Goal: Transaction & Acquisition: Purchase product/service

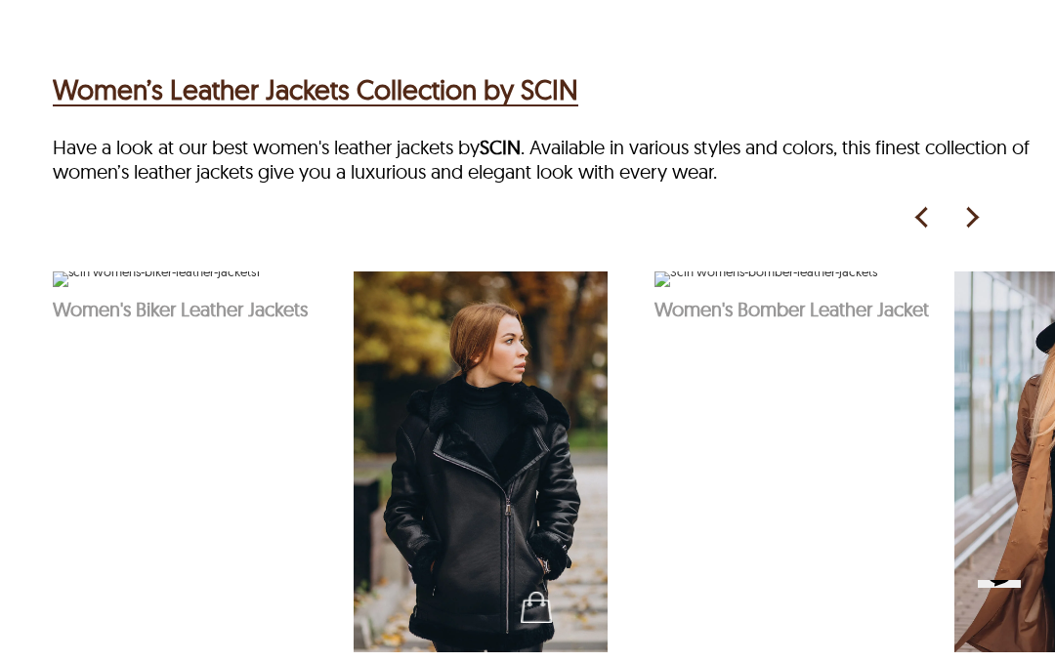
scroll to position [809, 0]
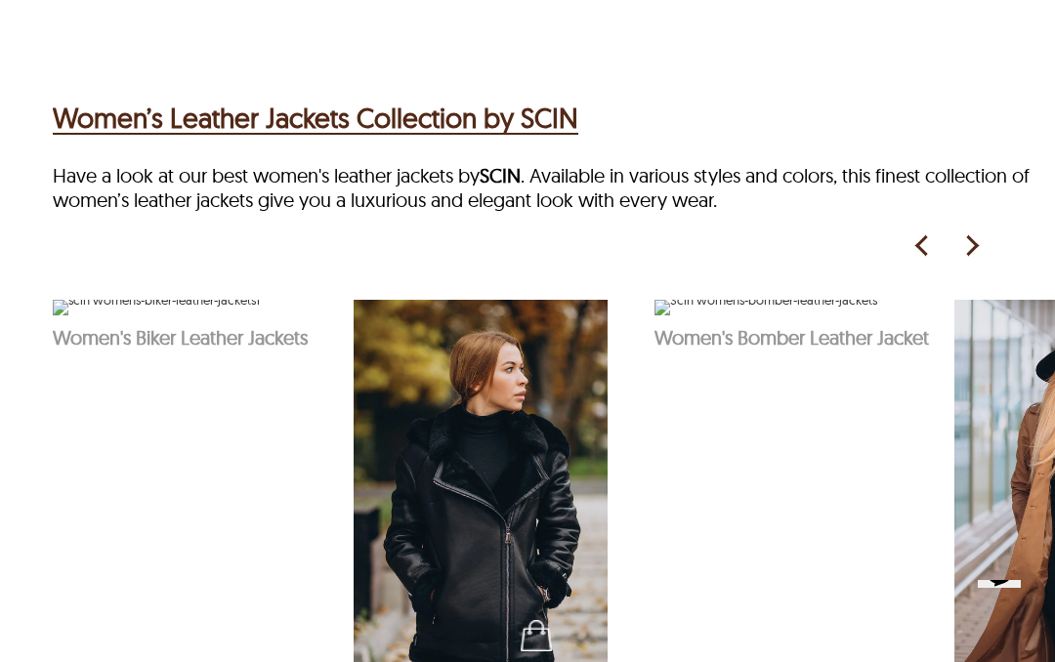
click at [974, 248] on img at bounding box center [970, 245] width 29 height 29
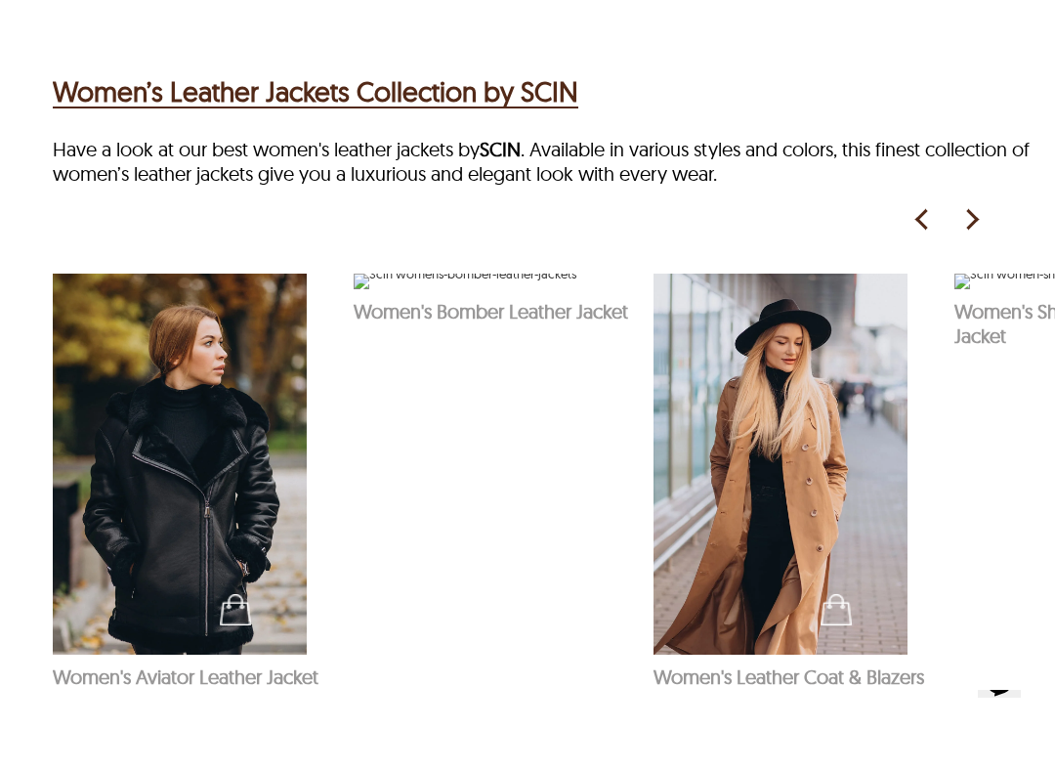
scroll to position [841, 0]
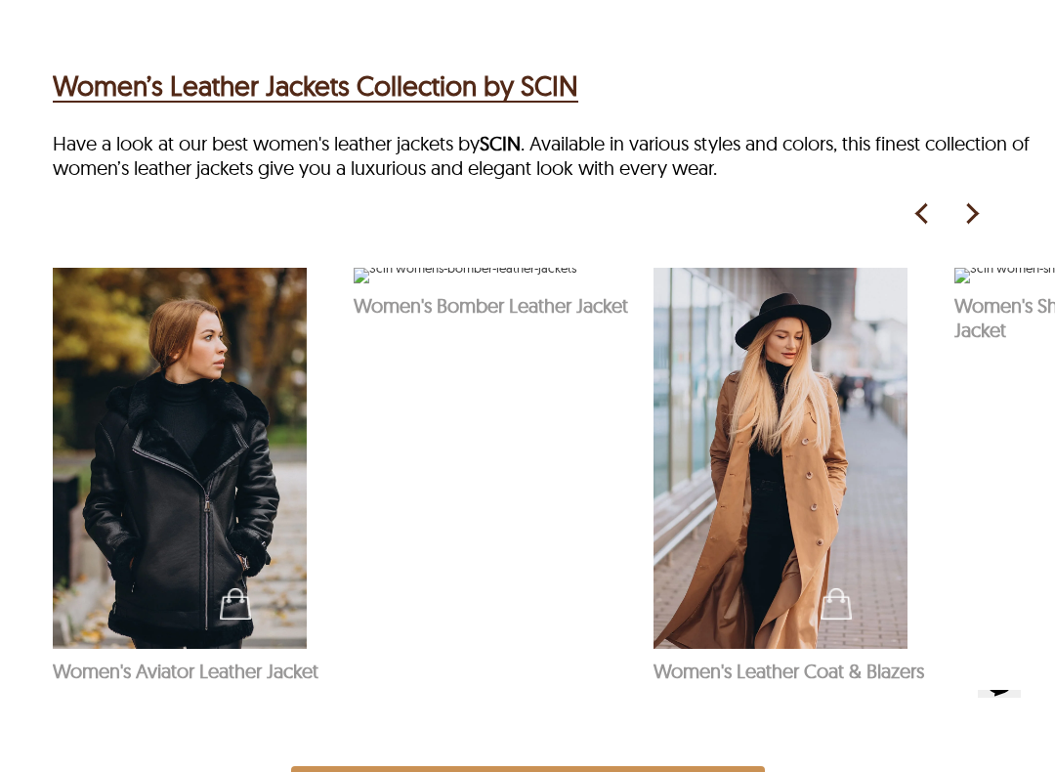
click at [973, 226] on img at bounding box center [970, 213] width 29 height 29
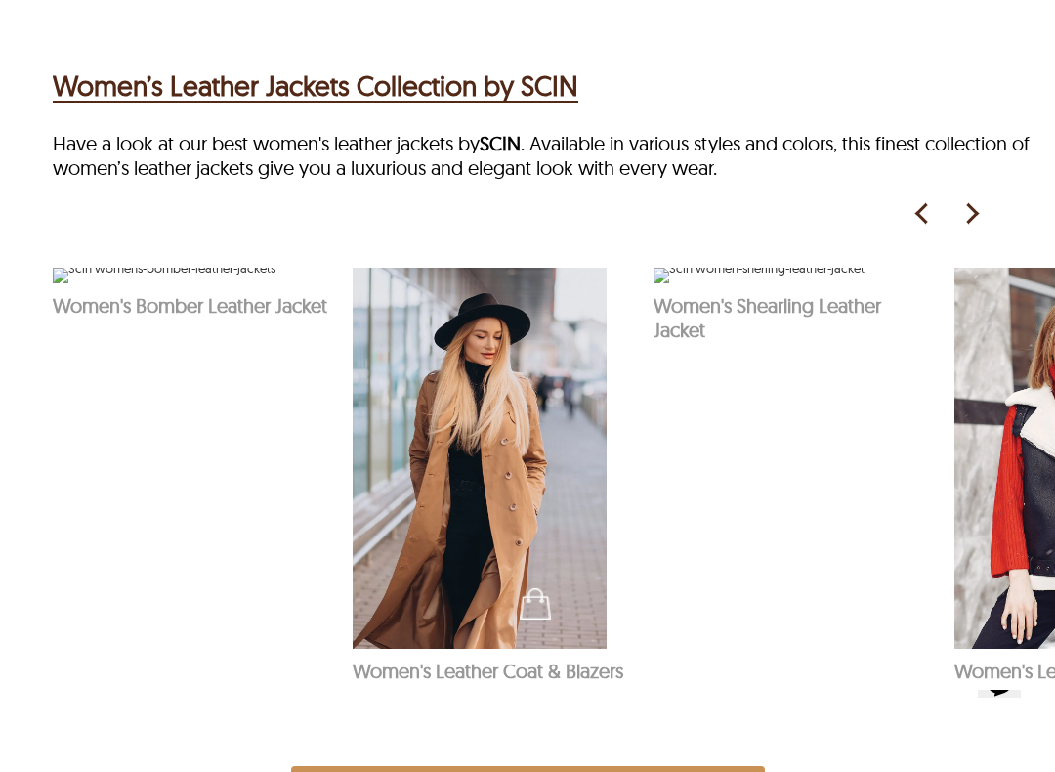
click at [963, 223] on img at bounding box center [970, 213] width 29 height 29
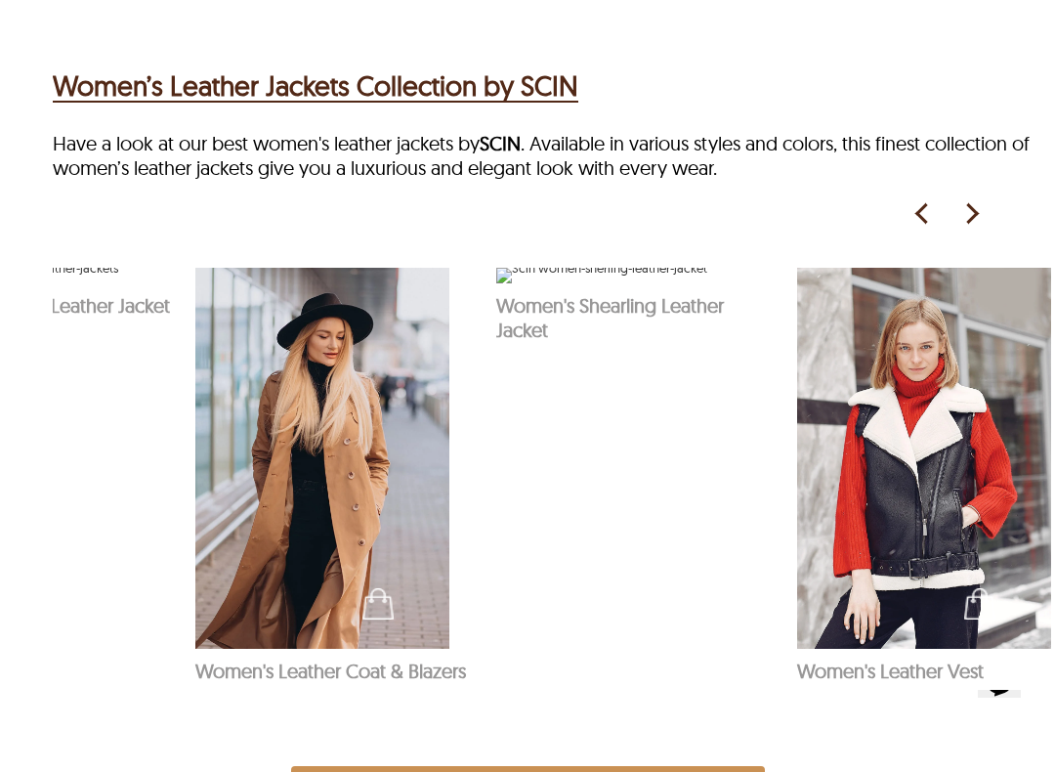
scroll to position [0, 782]
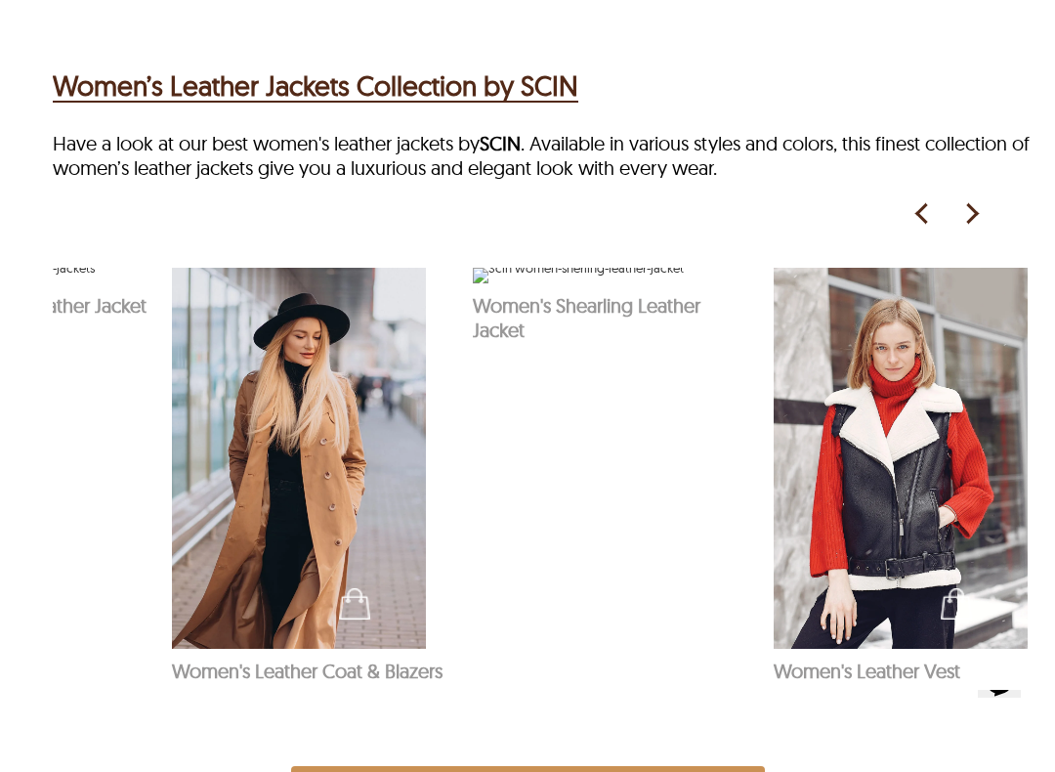
click at [977, 229] on img at bounding box center [970, 213] width 29 height 29
click at [982, 213] on img at bounding box center [970, 213] width 29 height 29
click at [983, 218] on img at bounding box center [970, 213] width 29 height 29
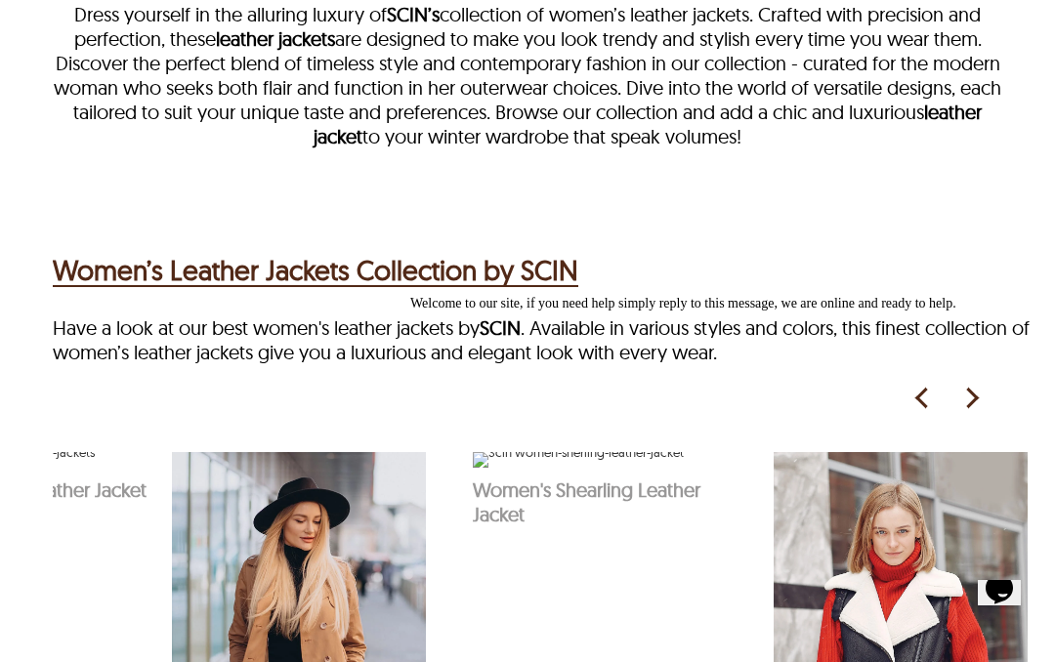
scroll to position [654, 0]
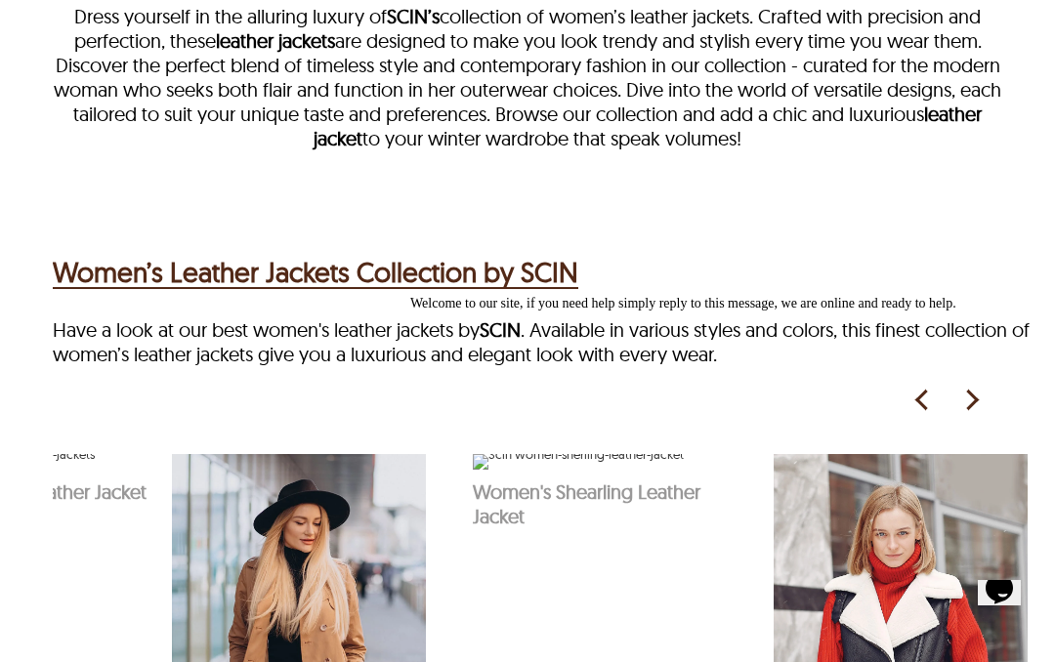
click at [410, 296] on icon "Chat attention grabber" at bounding box center [410, 296] width 0 height 0
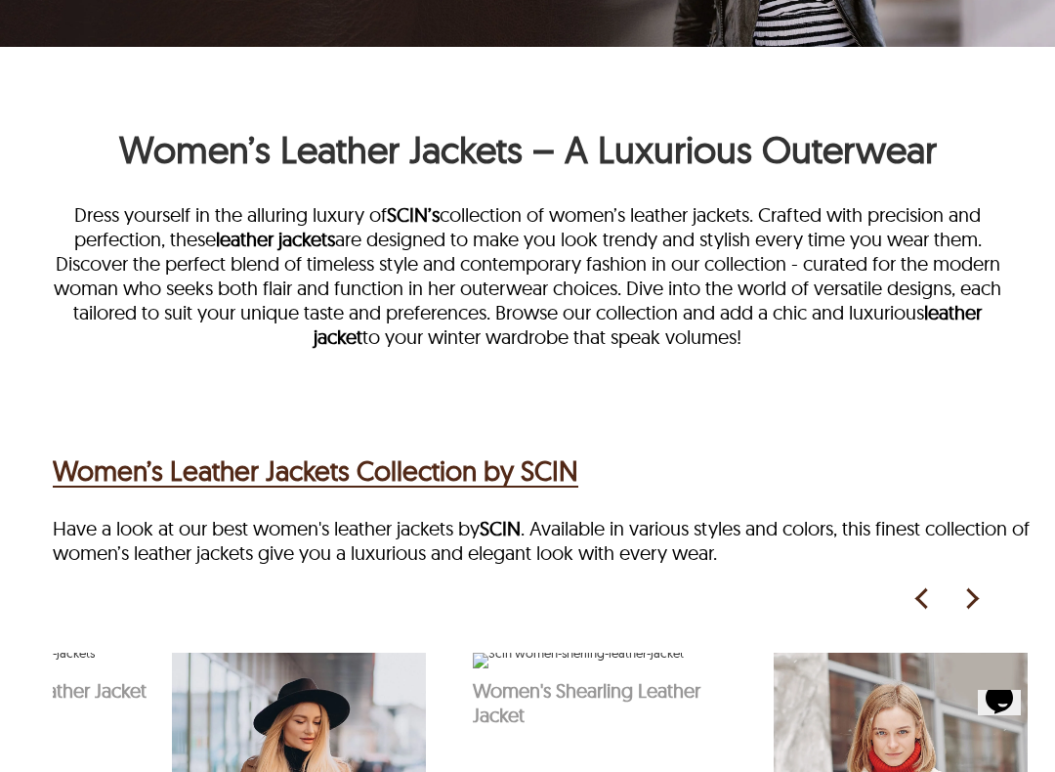
scroll to position [458, 0]
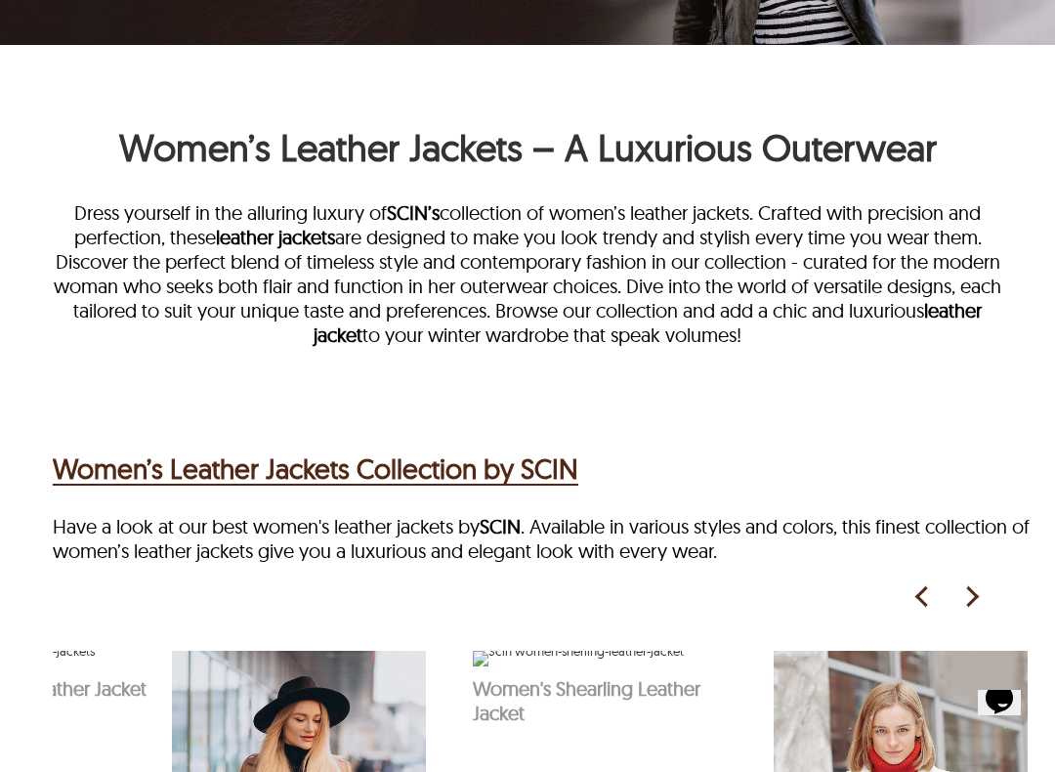
click at [578, 486] on h2 "Women’s Leather Jackets Collection by SCIN" at bounding box center [315, 468] width 525 height 41
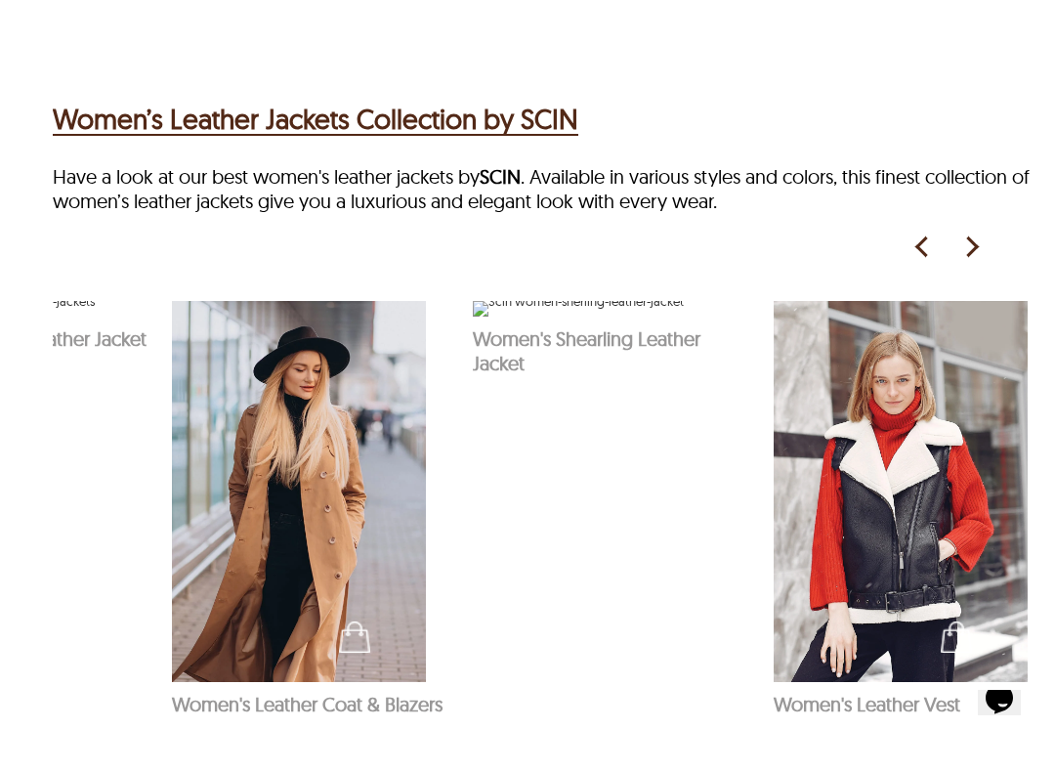
scroll to position [814, 0]
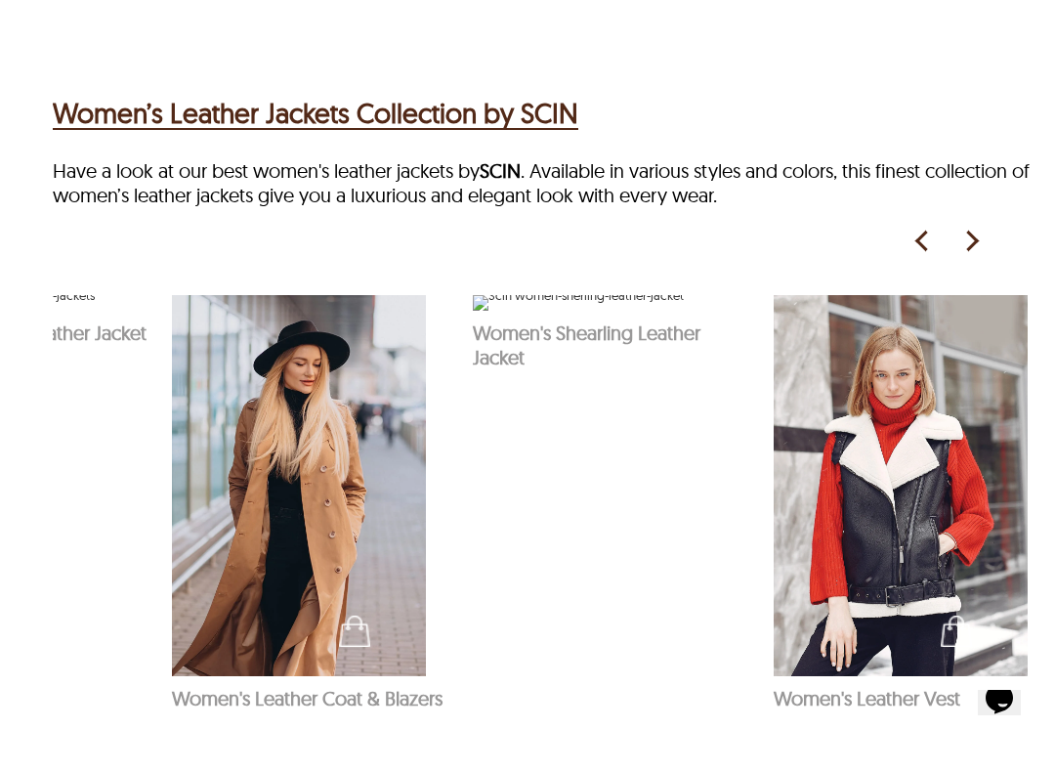
click at [981, 256] on img at bounding box center [970, 241] width 29 height 29
click at [931, 256] on img at bounding box center [921, 241] width 29 height 29
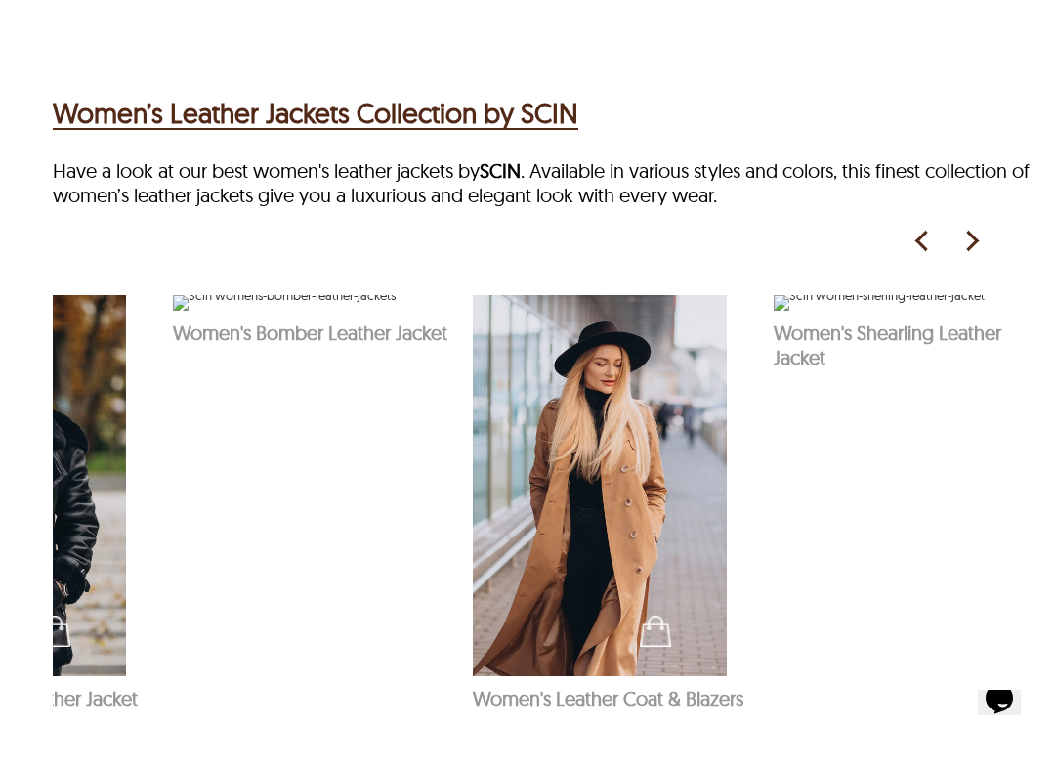
click at [925, 256] on img at bounding box center [921, 241] width 29 height 29
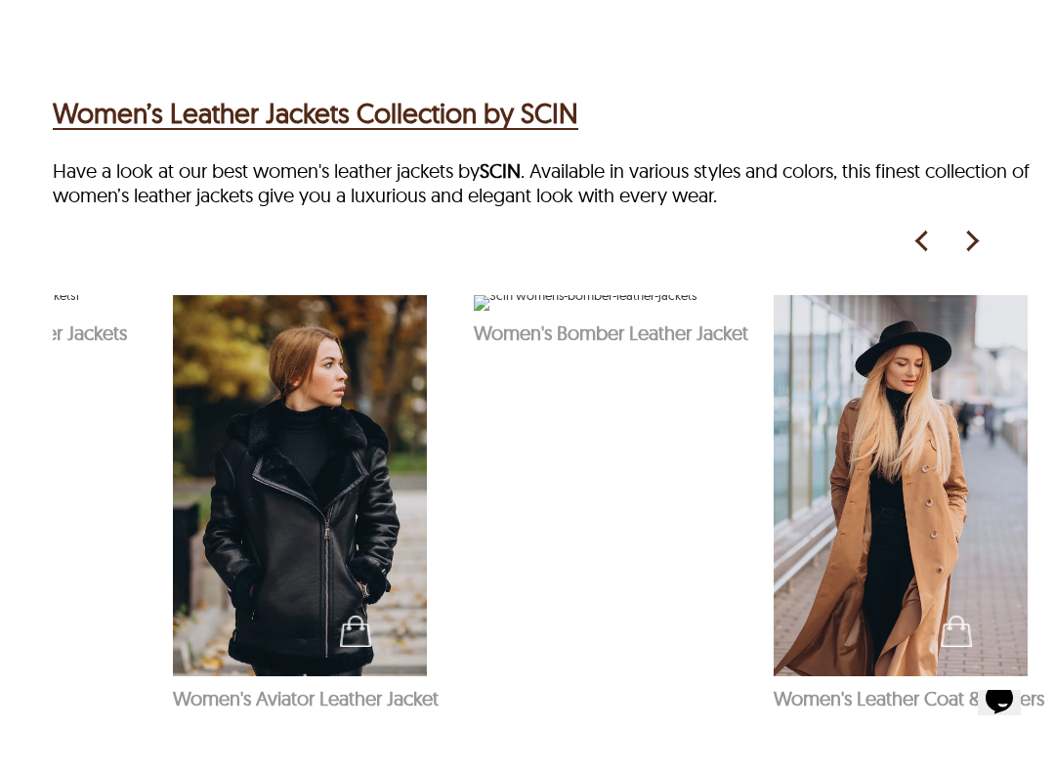
click at [915, 256] on img at bounding box center [921, 241] width 29 height 29
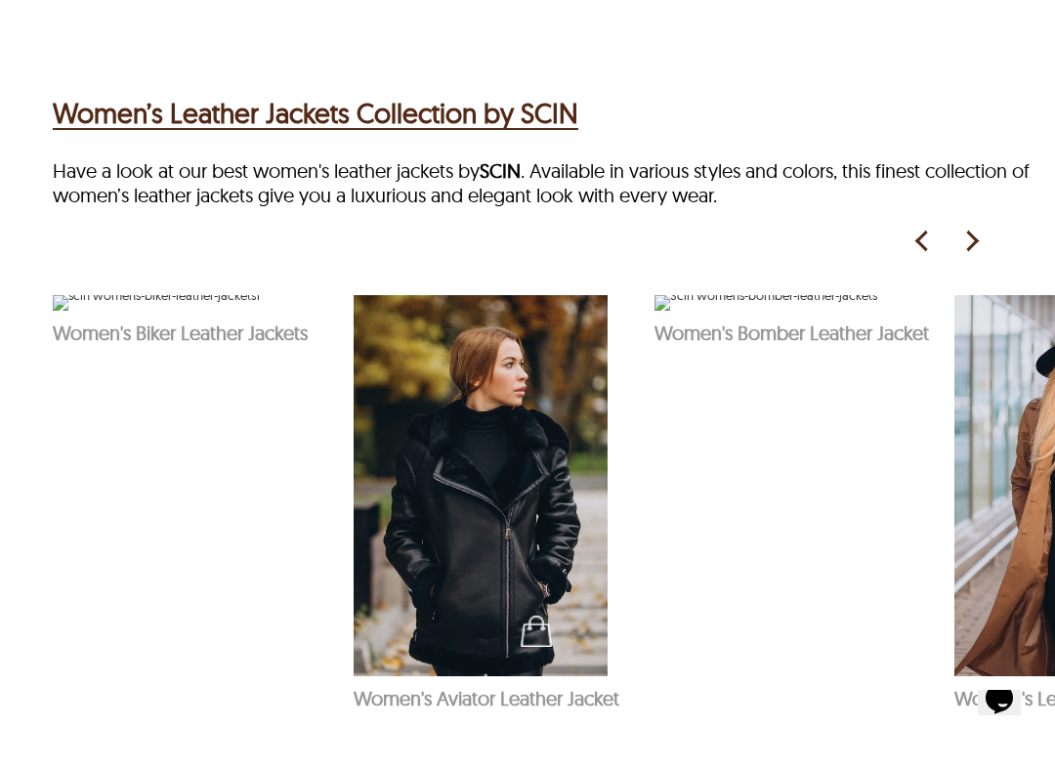
click at [937, 286] on div "See Products Women's Biker Leather Jackets See Products Women's Aviator Leather…" at bounding box center [554, 493] width 1002 height 474
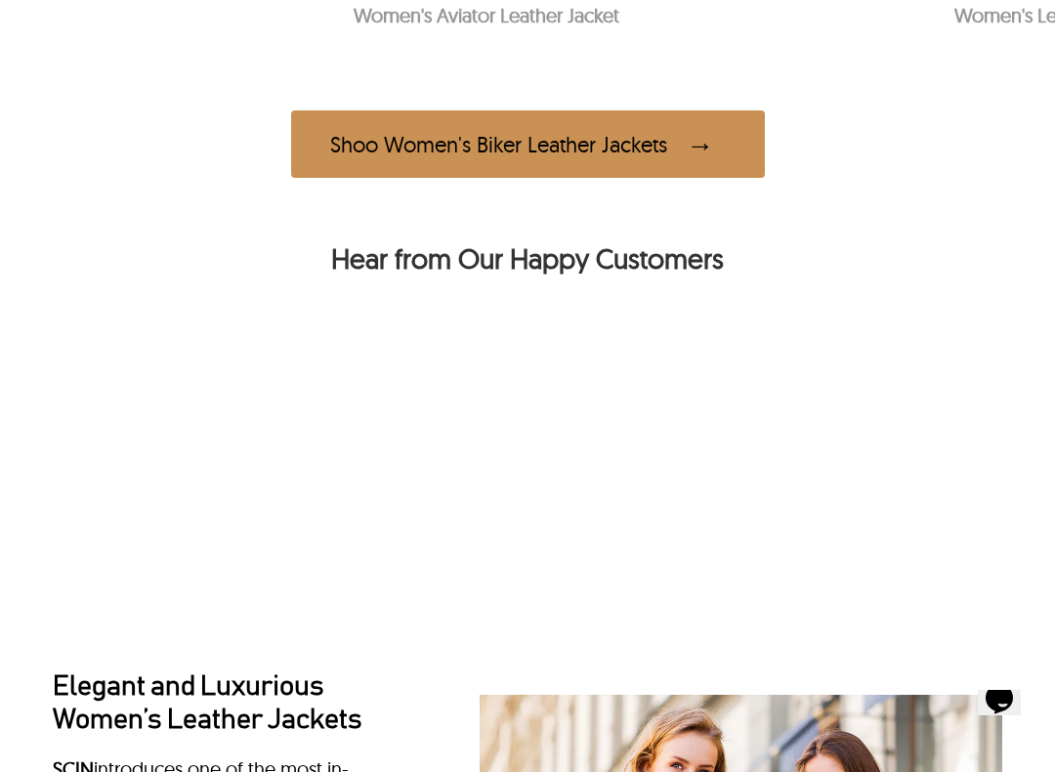
click at [713, 178] on div "Shoo Women's Biker Leather Jackets" at bounding box center [528, 143] width 474 height 67
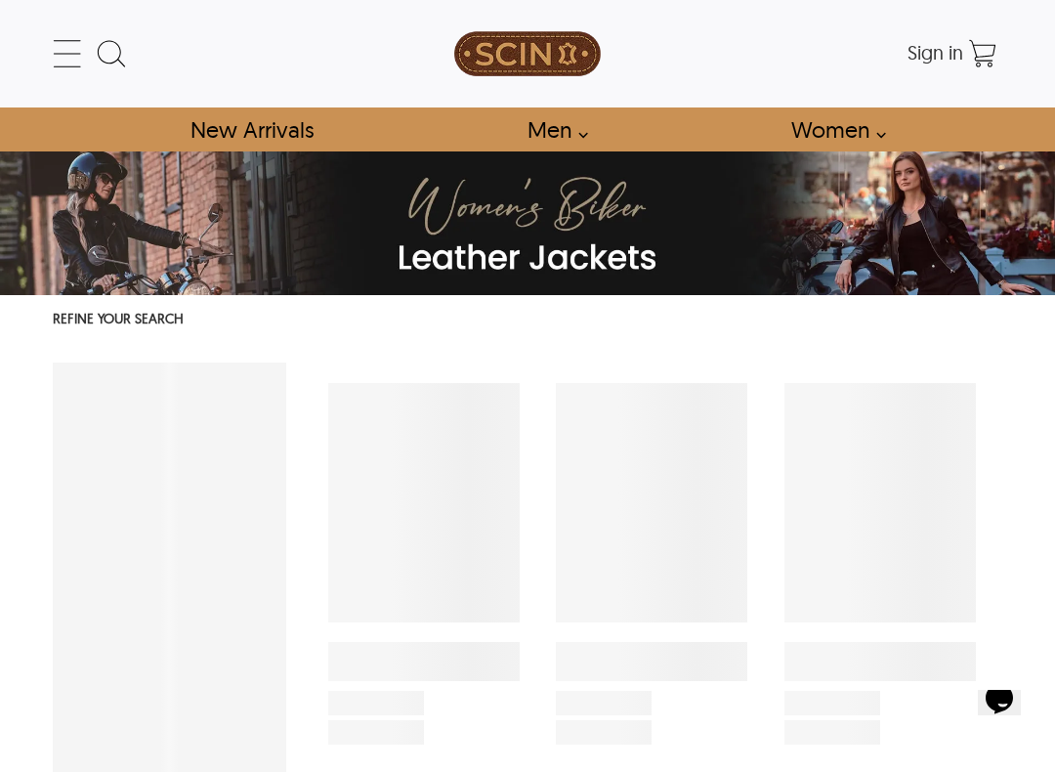
select select "********"
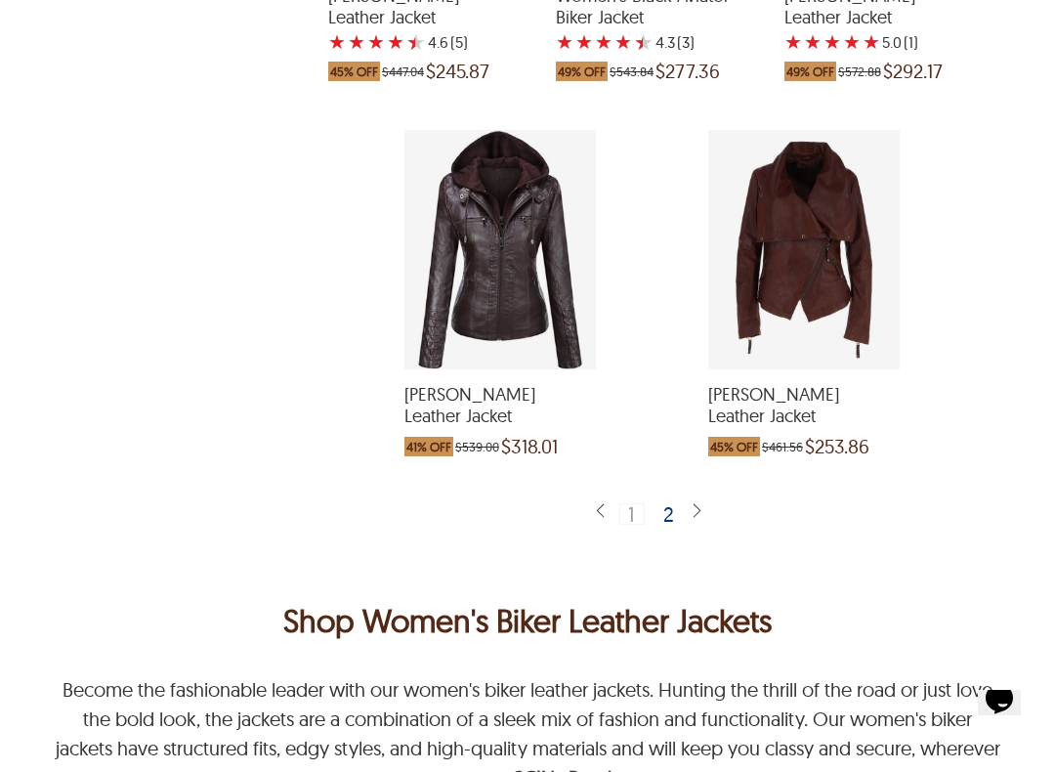
scroll to position [4215, 0]
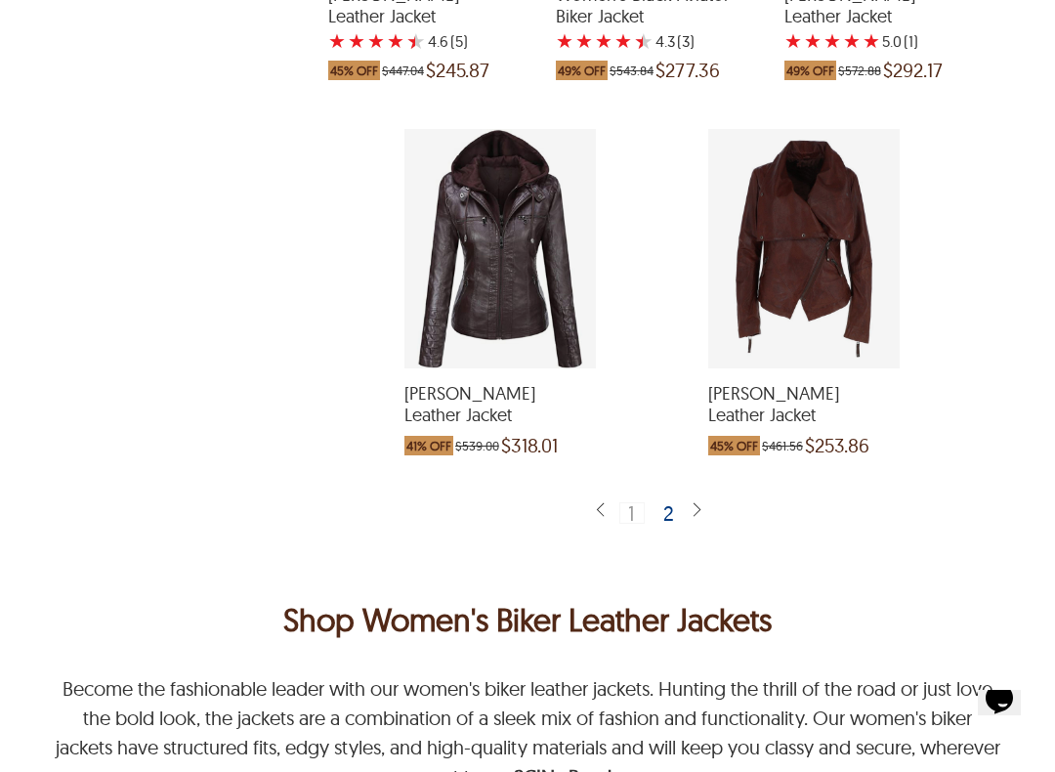
click at [701, 520] on img at bounding box center [697, 510] width 16 height 19
click at [697, 517] on img at bounding box center [697, 510] width 16 height 19
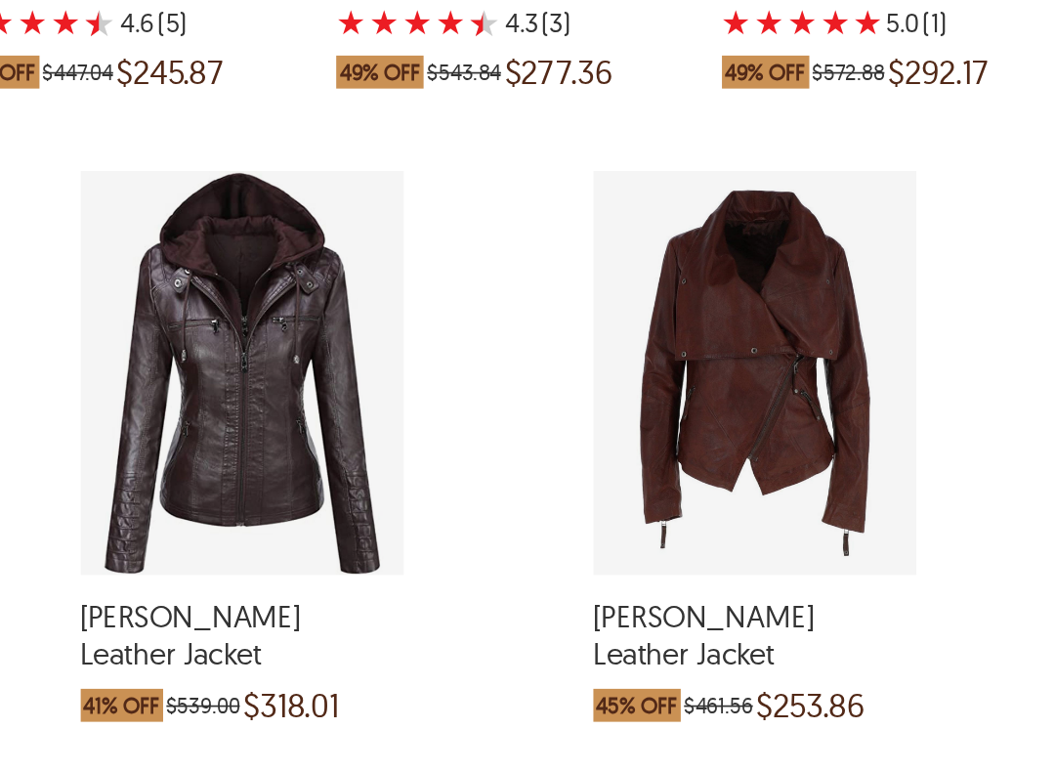
scroll to position [4102, 0]
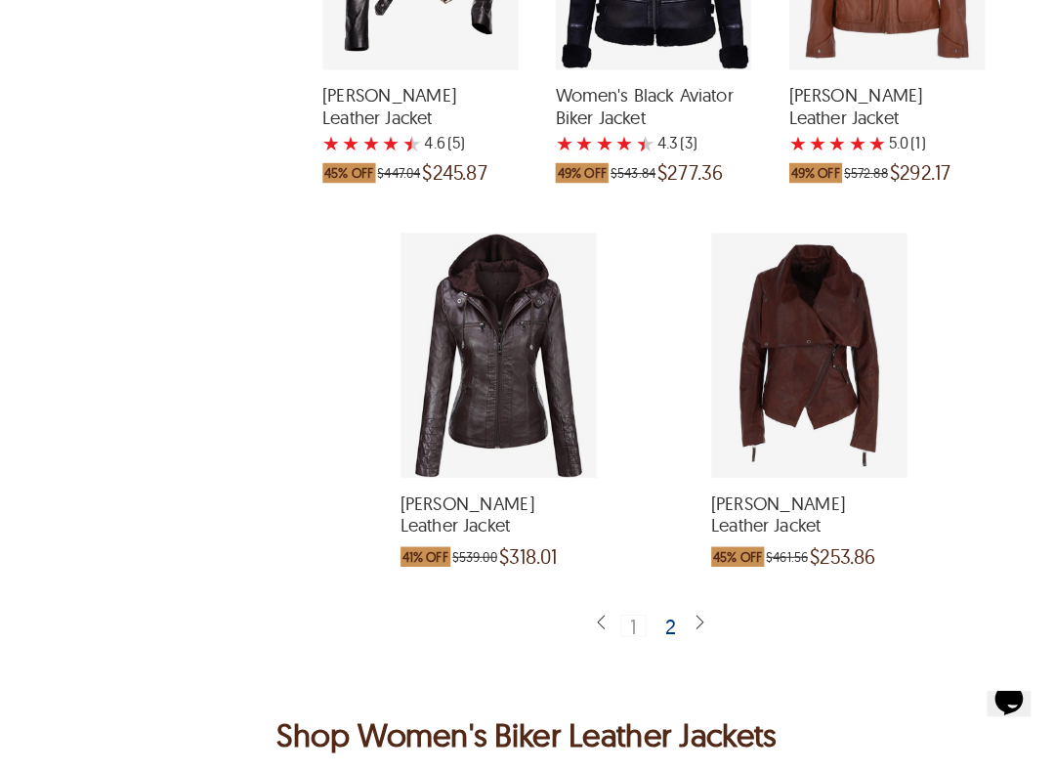
click at [660, 619] on div "2" at bounding box center [669, 626] width 28 height 20
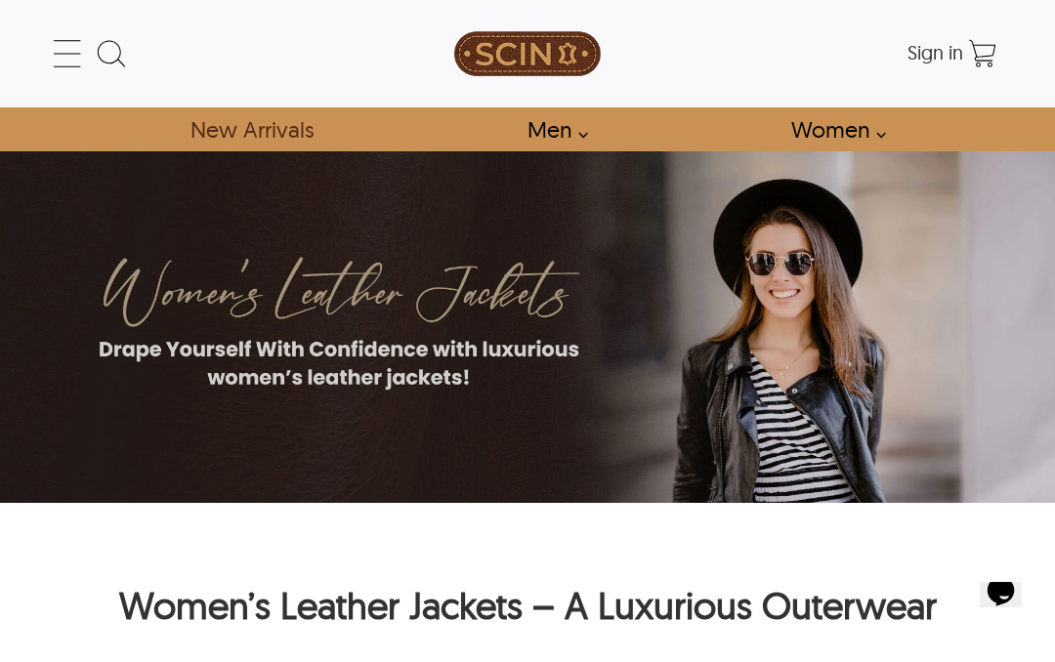
click at [270, 137] on link "New Arrivals" at bounding box center [251, 129] width 167 height 44
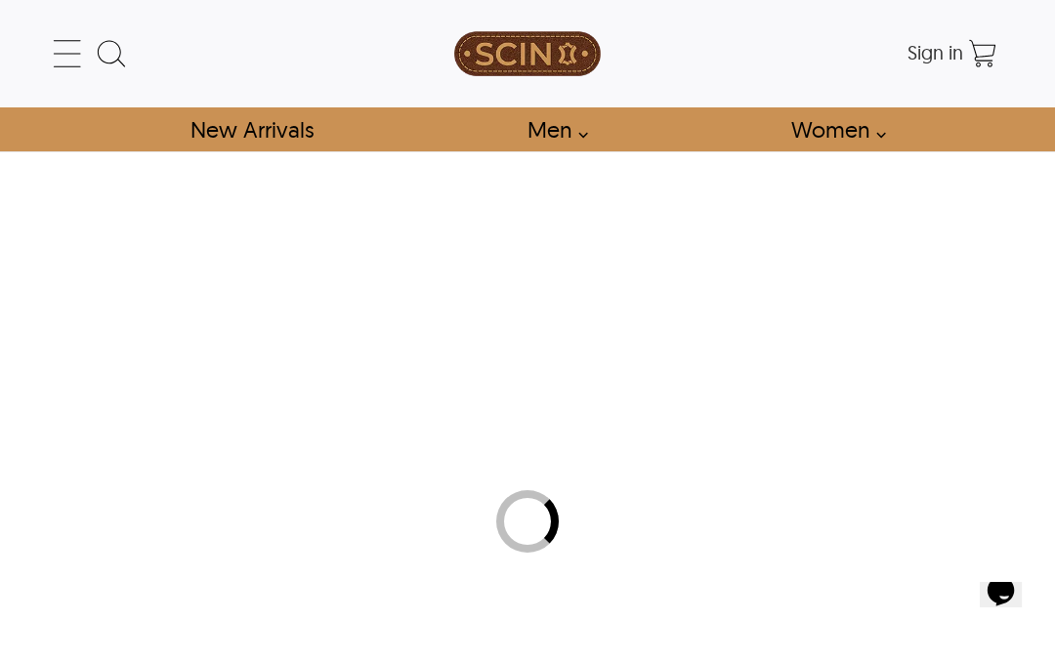
select select "********"
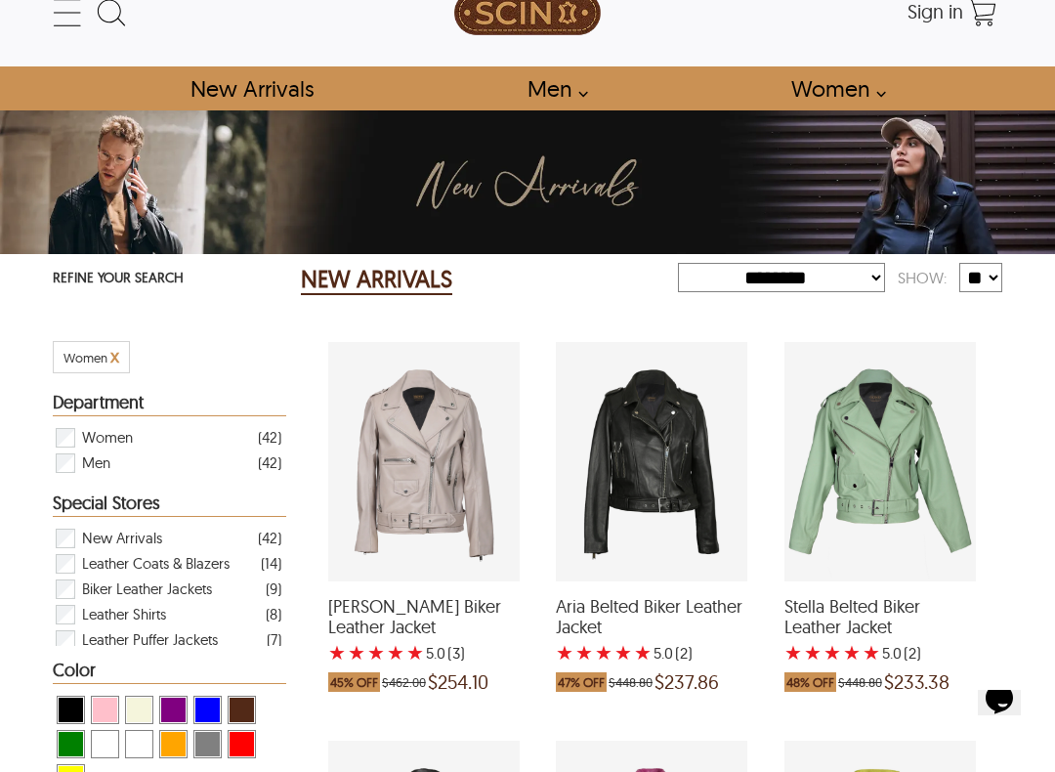
scroll to position [43, 0]
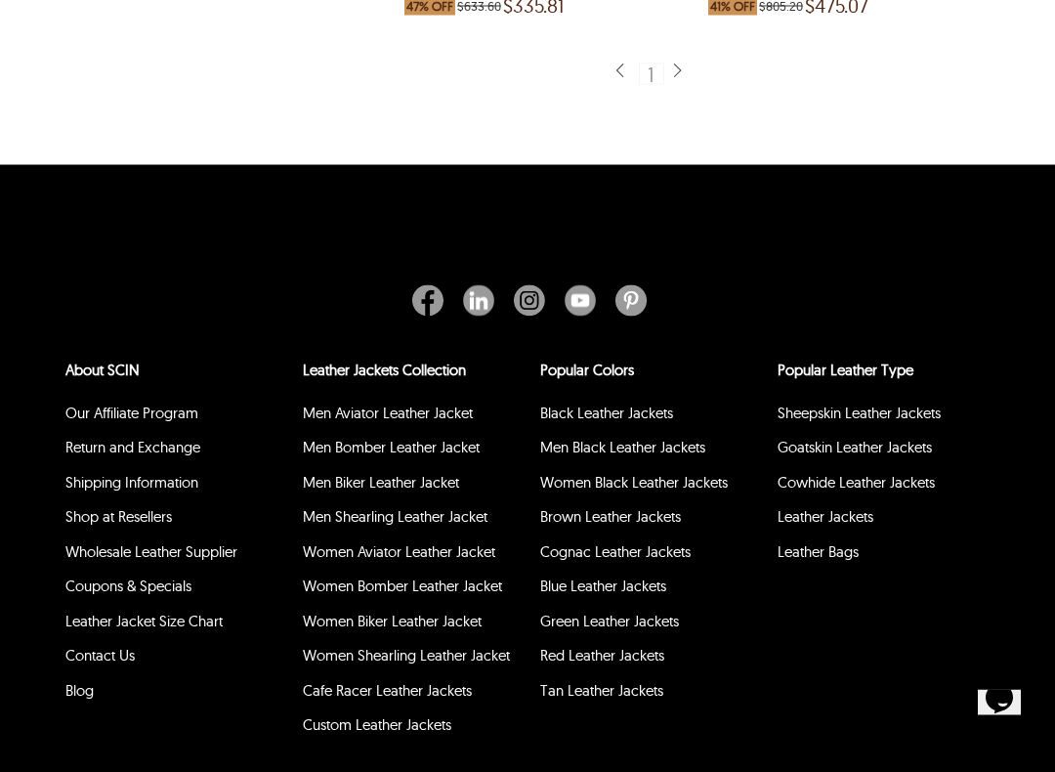
scroll to position [2312, 0]
click at [164, 509] on link "Shop at Resellers" at bounding box center [118, 515] width 106 height 19
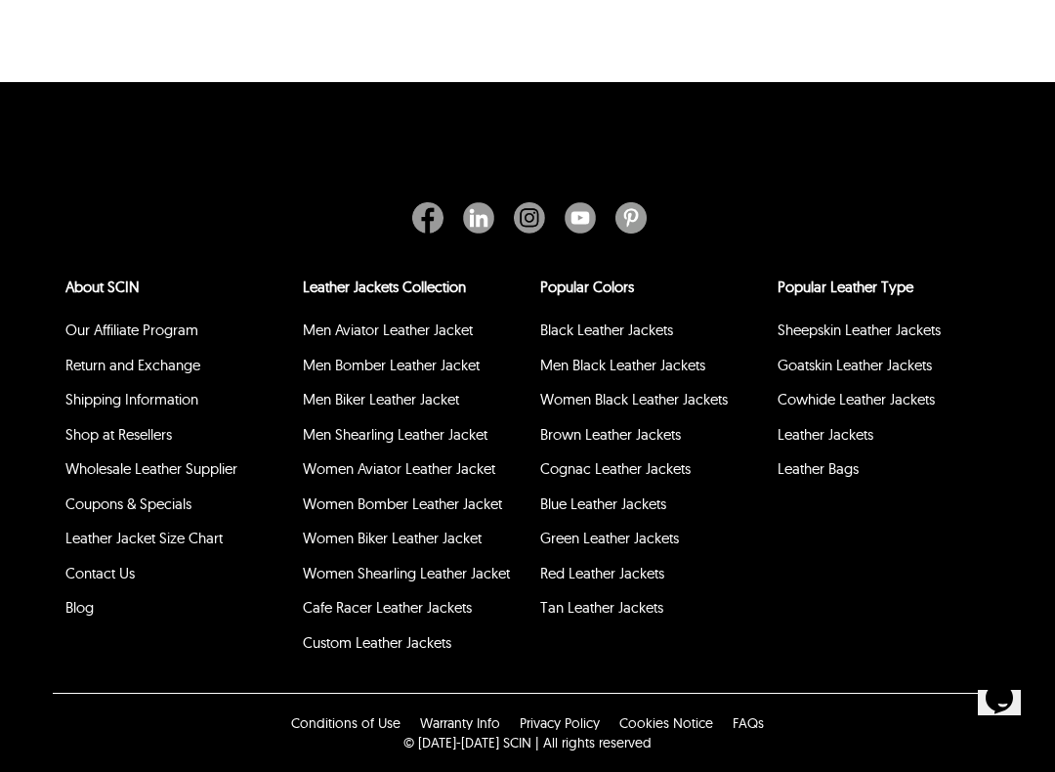
scroll to position [764, 0]
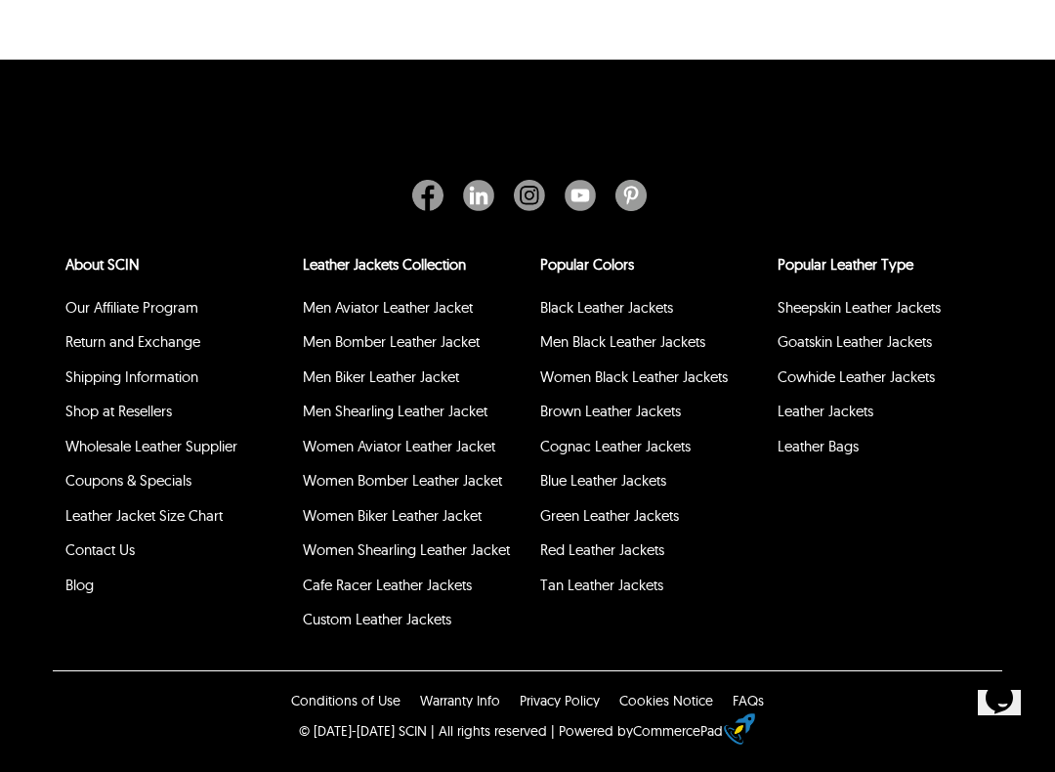
click at [647, 489] on link "Blue Leather Jackets" at bounding box center [603, 480] width 126 height 19
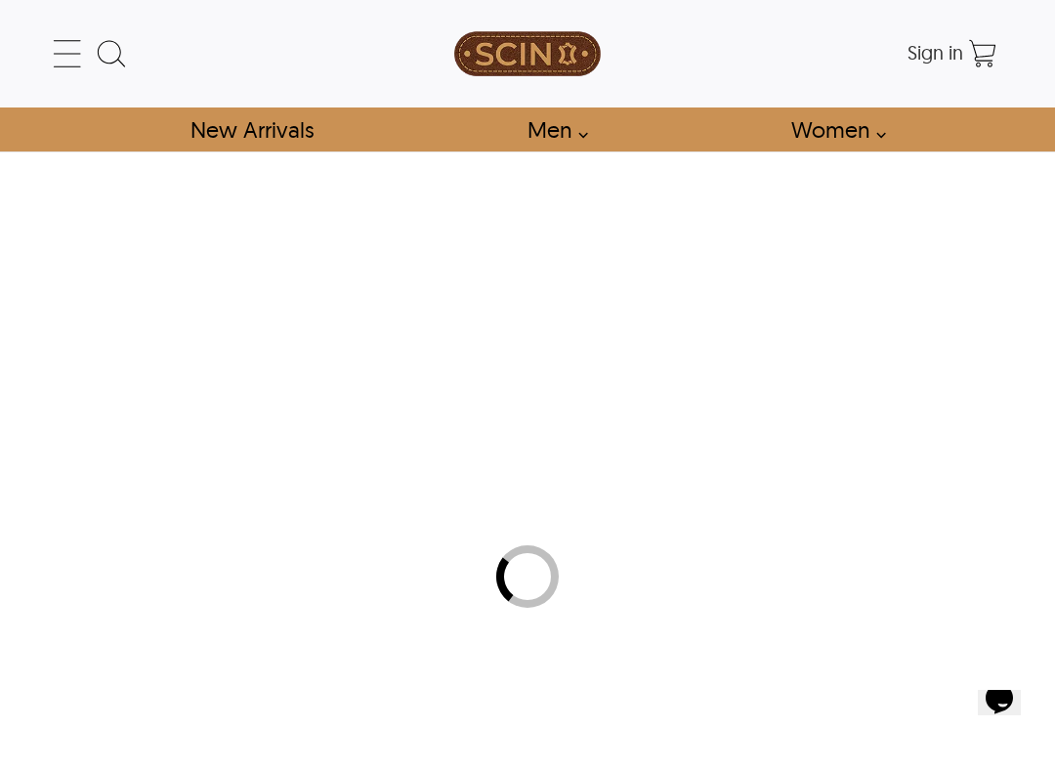
select select "********"
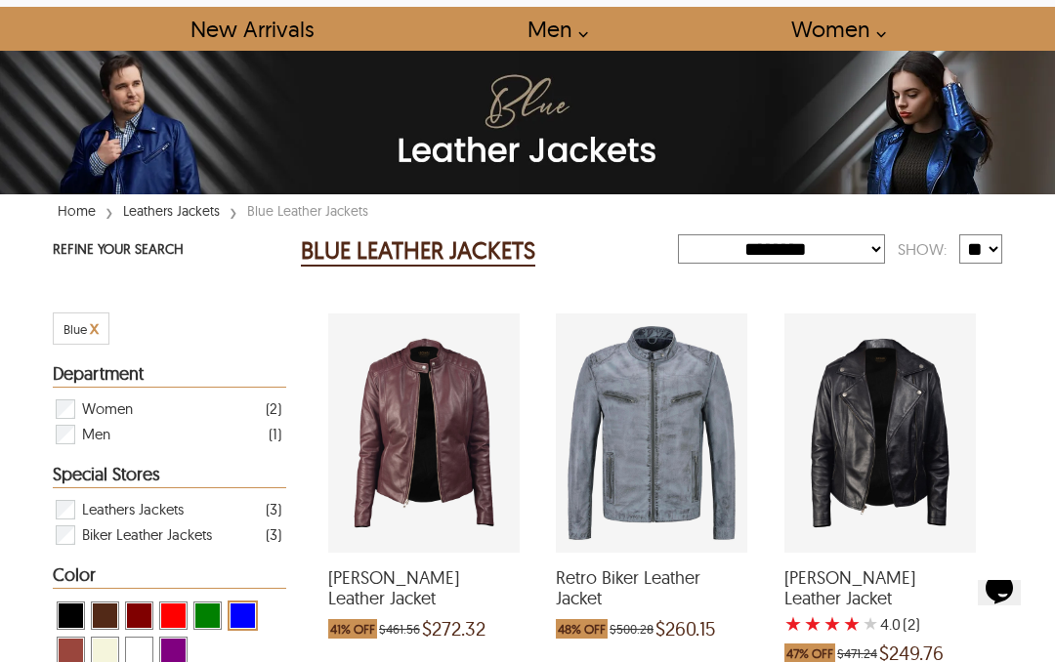
scroll to position [99, 0]
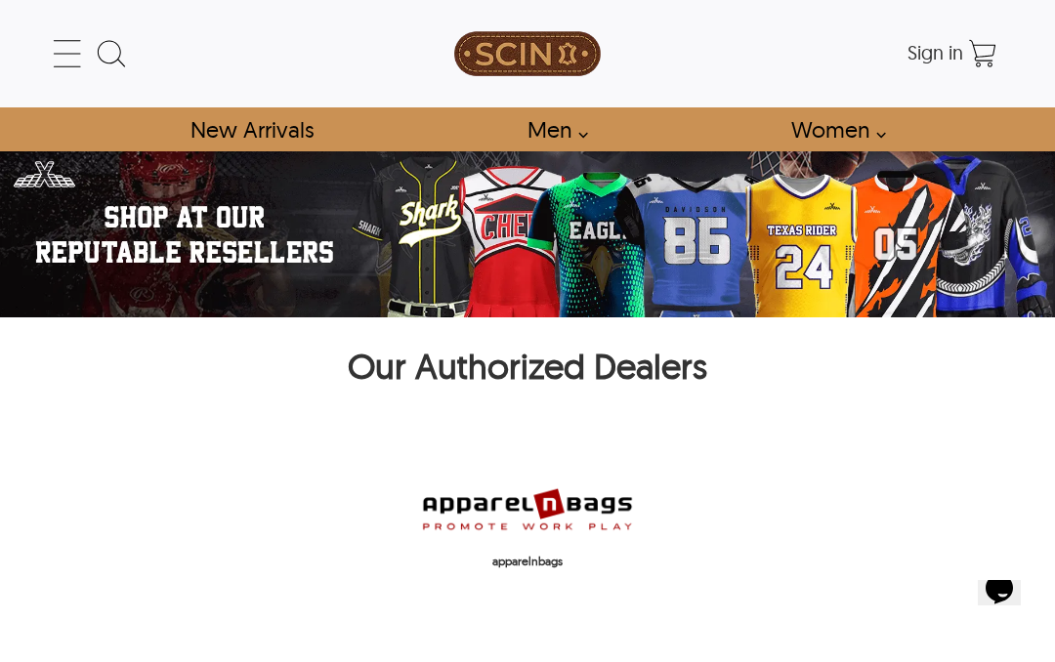
select select "********"
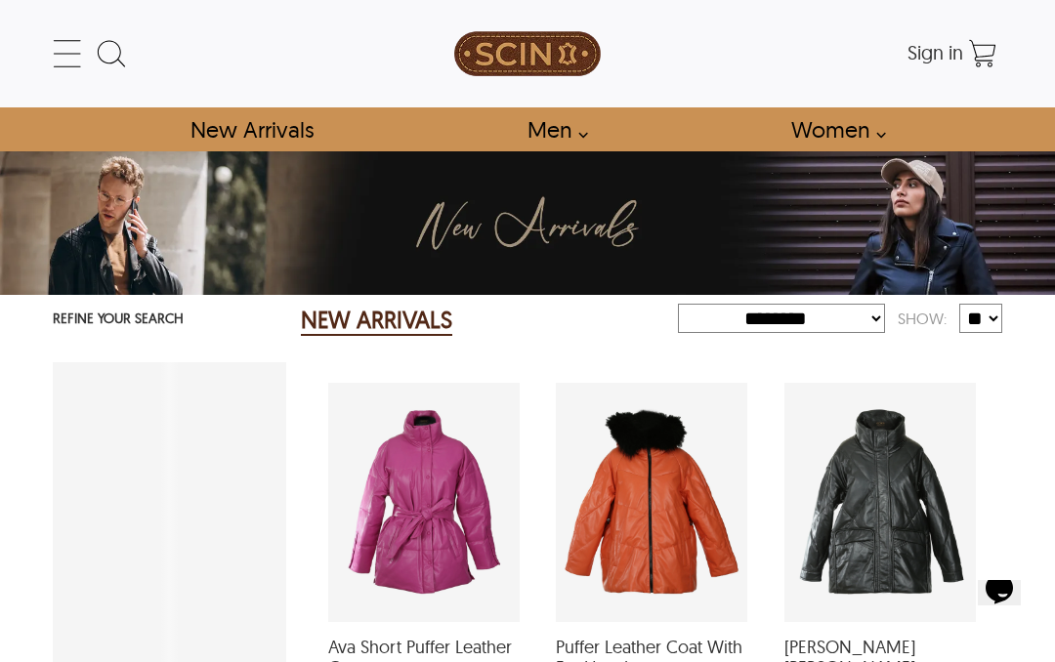
scroll to position [2366, 0]
